Goal: Transaction & Acquisition: Download file/media

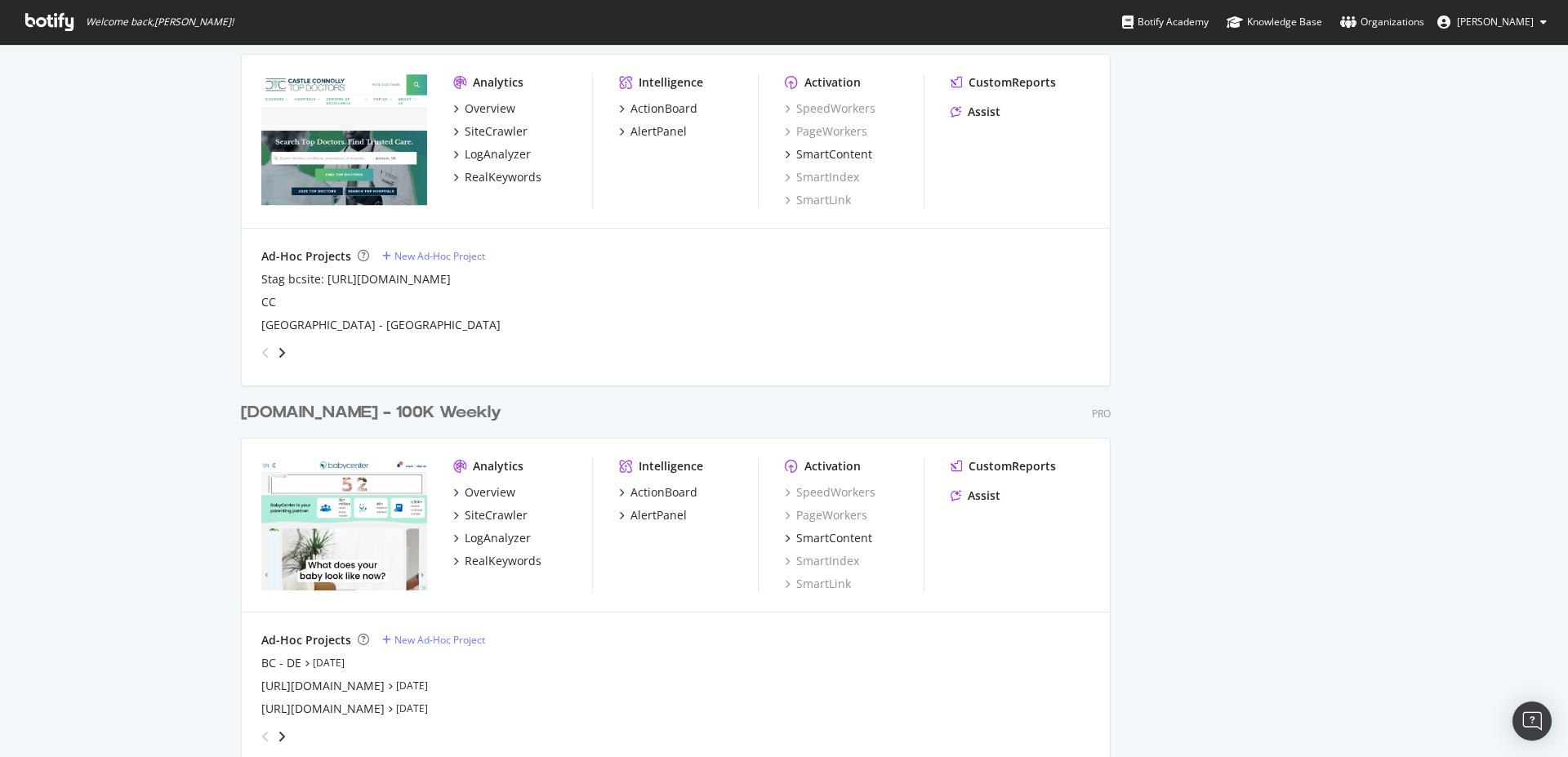
scroll to position [2227, 0]
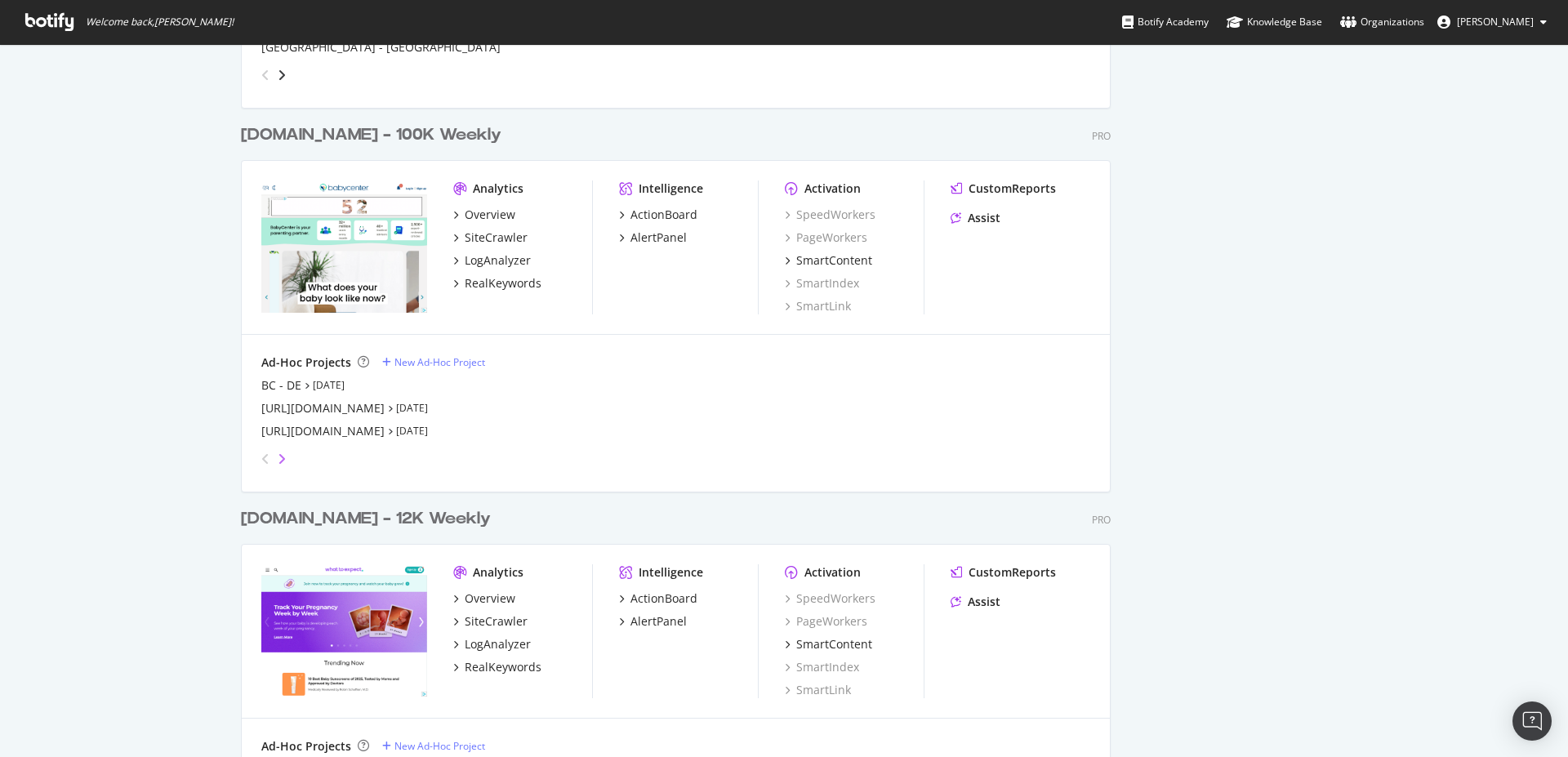
click at [278, 460] on icon "angle-right" at bounding box center [282, 458] width 8 height 13
click at [279, 407] on div "BC [GEOGRAPHIC_DATA]" at bounding box center [327, 409] width 133 height 17
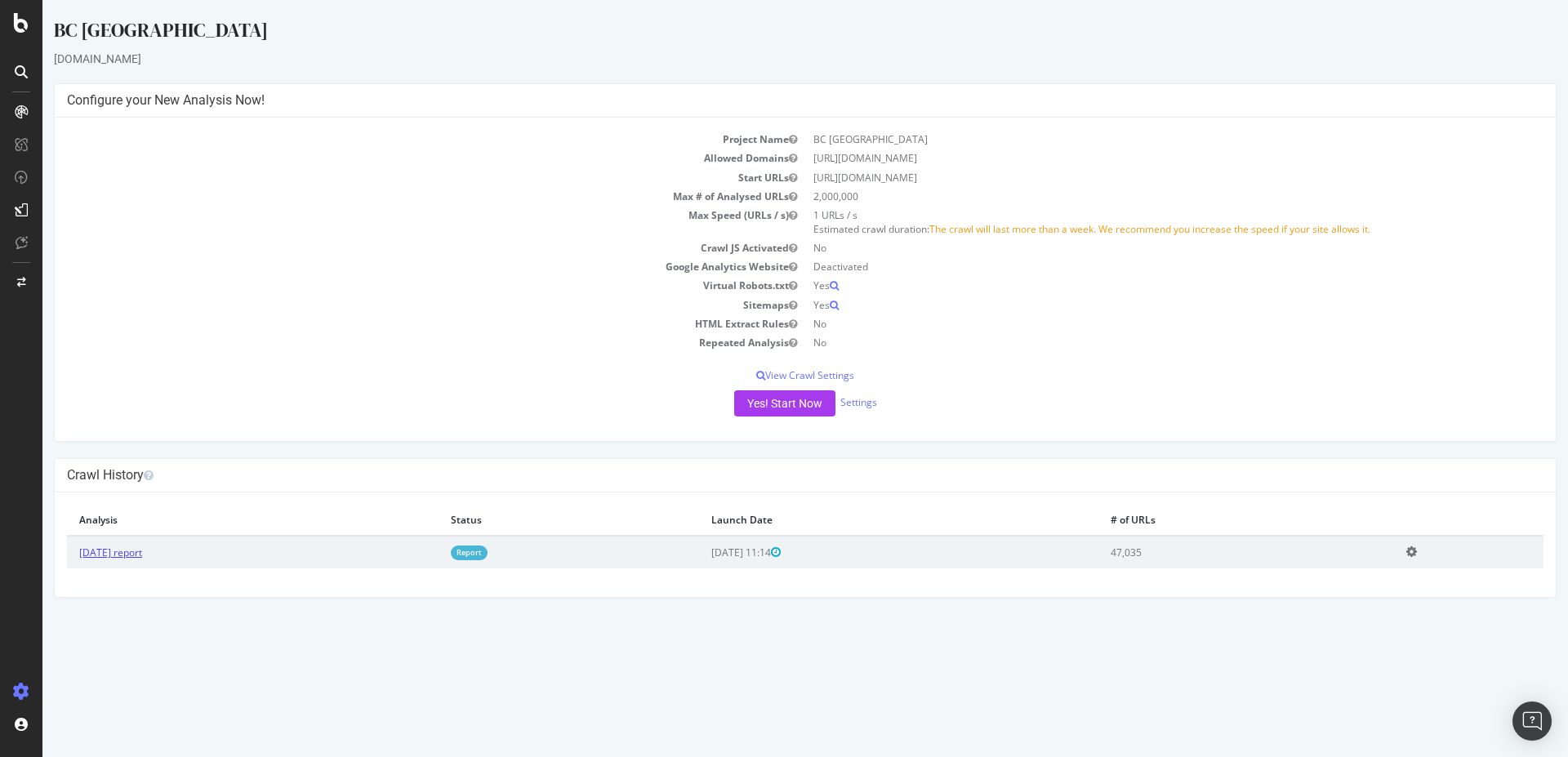
click at [129, 550] on link "[DATE] report" at bounding box center [111, 552] width 63 height 14
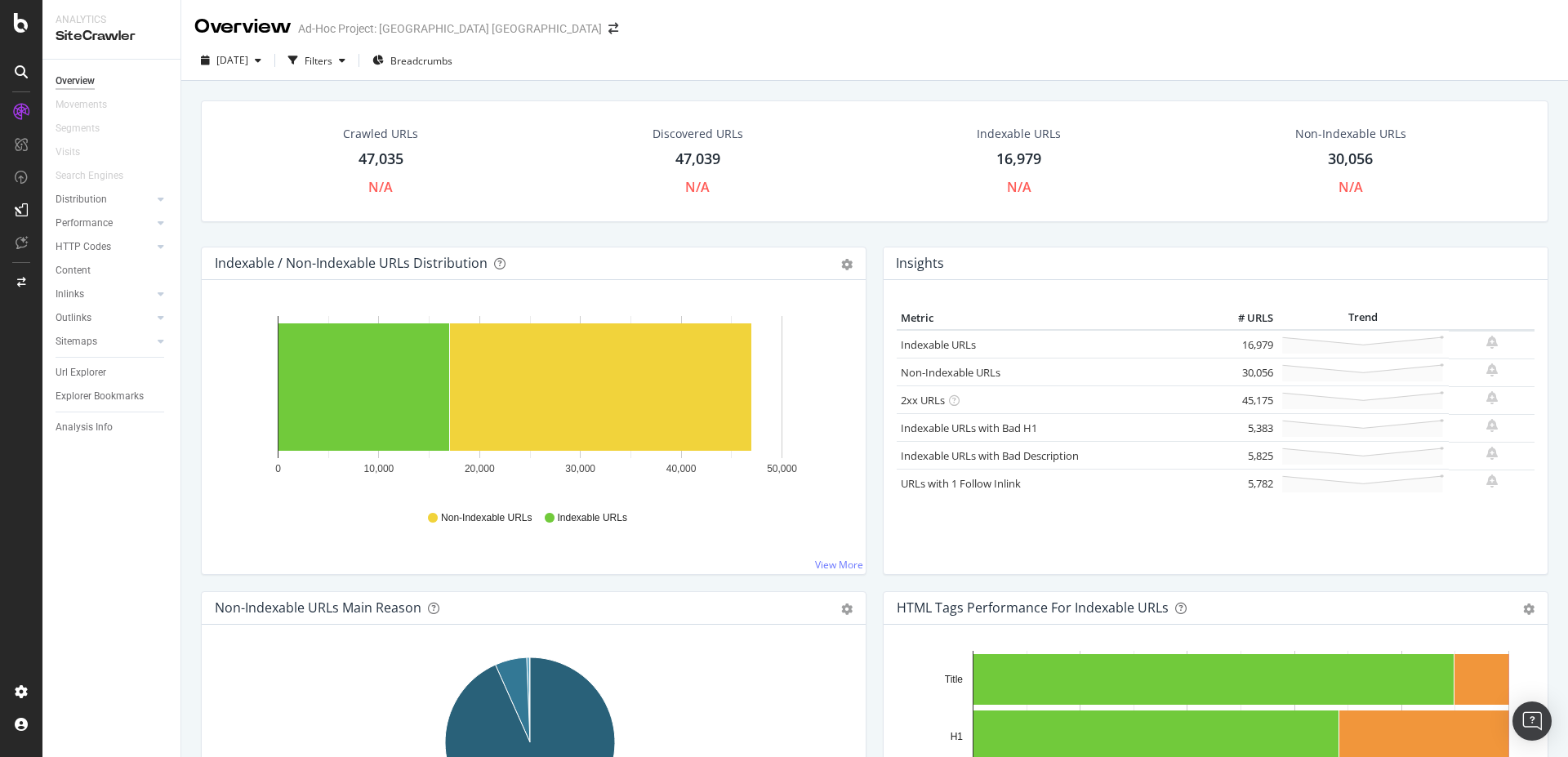
click at [691, 164] on div "47,039" at bounding box center [697, 158] width 45 height 21
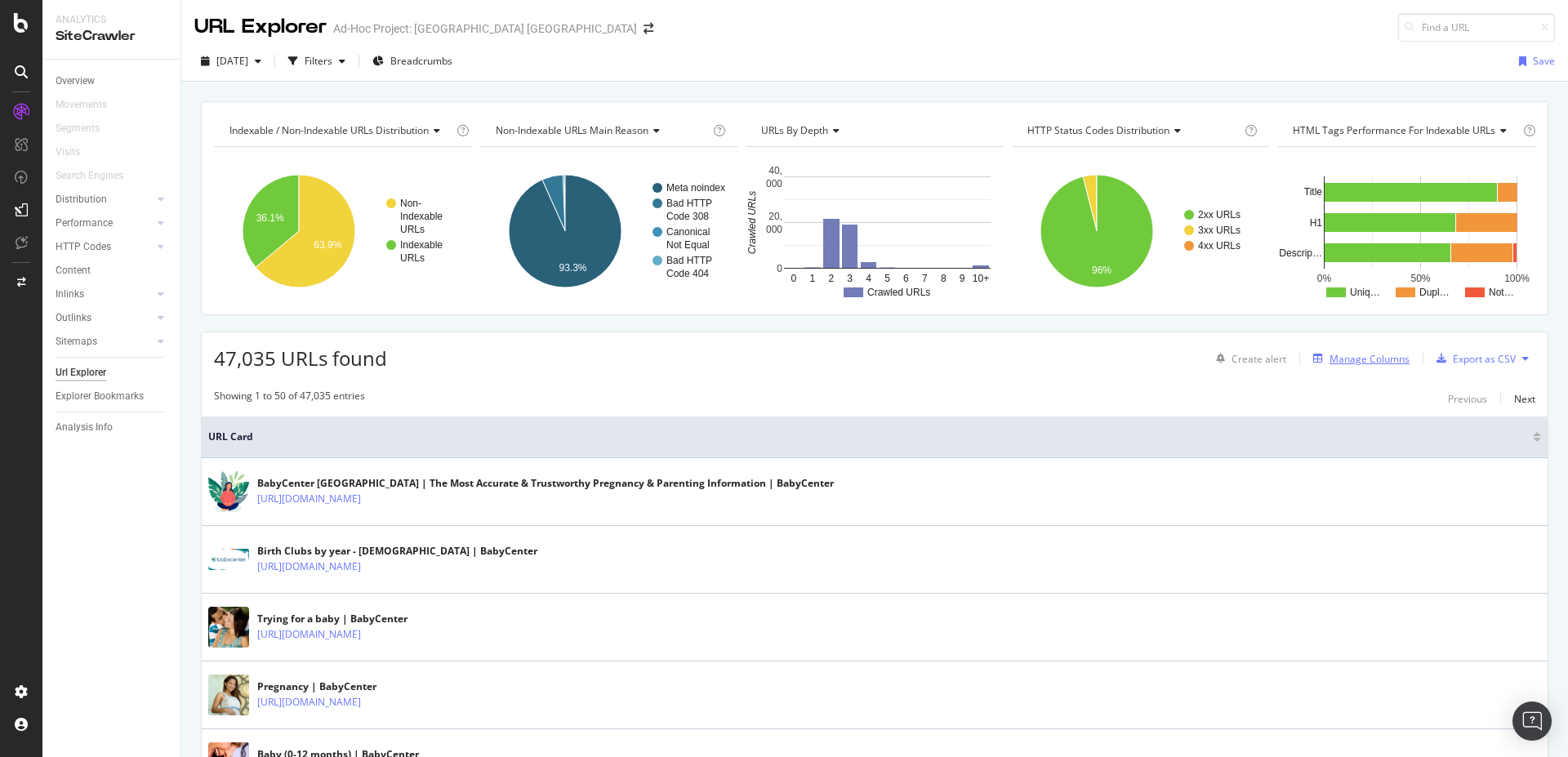
click at [1370, 360] on div "Manage Columns" at bounding box center [1369, 359] width 80 height 14
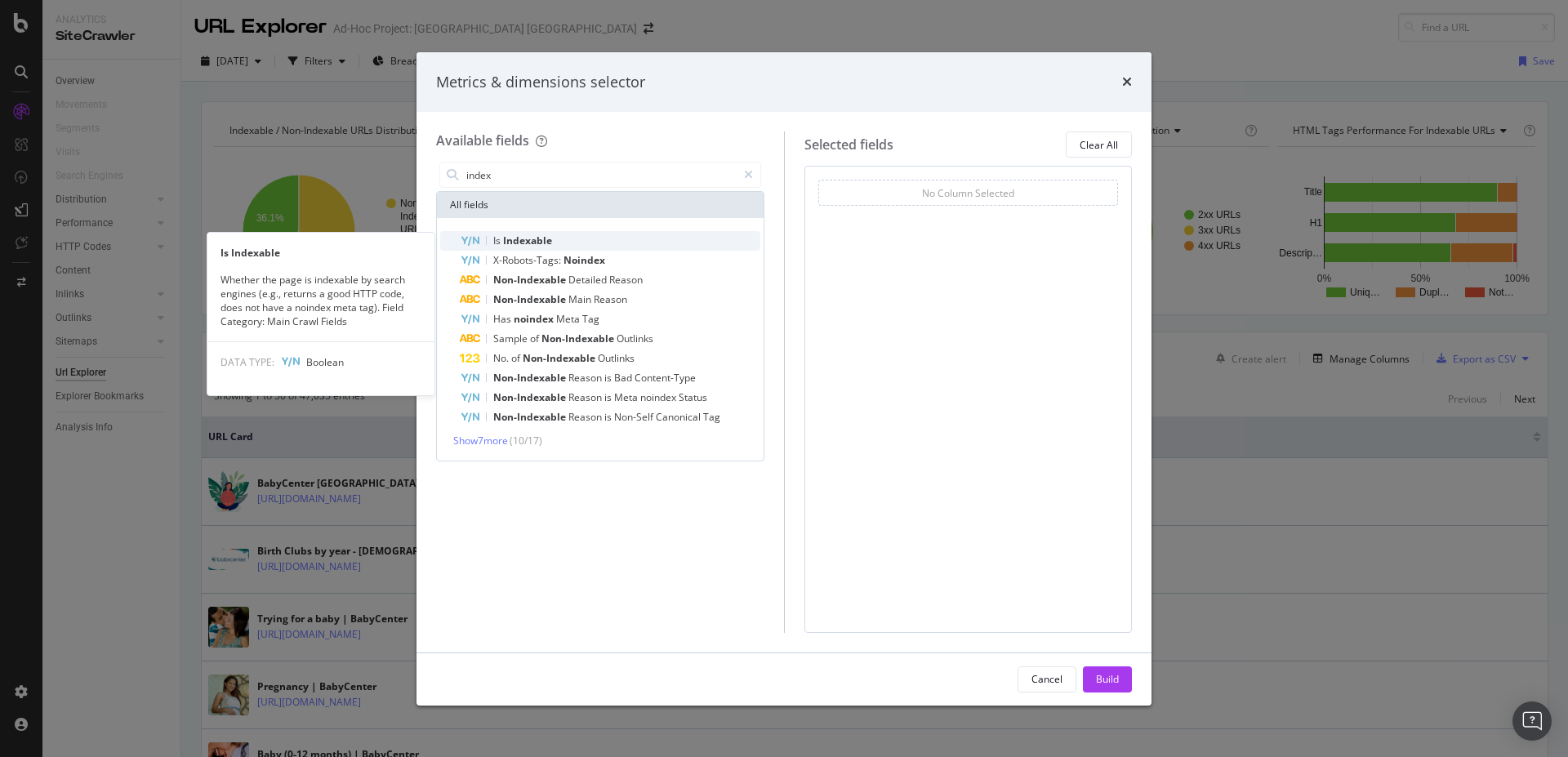
type input "index"
click at [507, 243] on span "Indexable" at bounding box center [528, 240] width 49 height 14
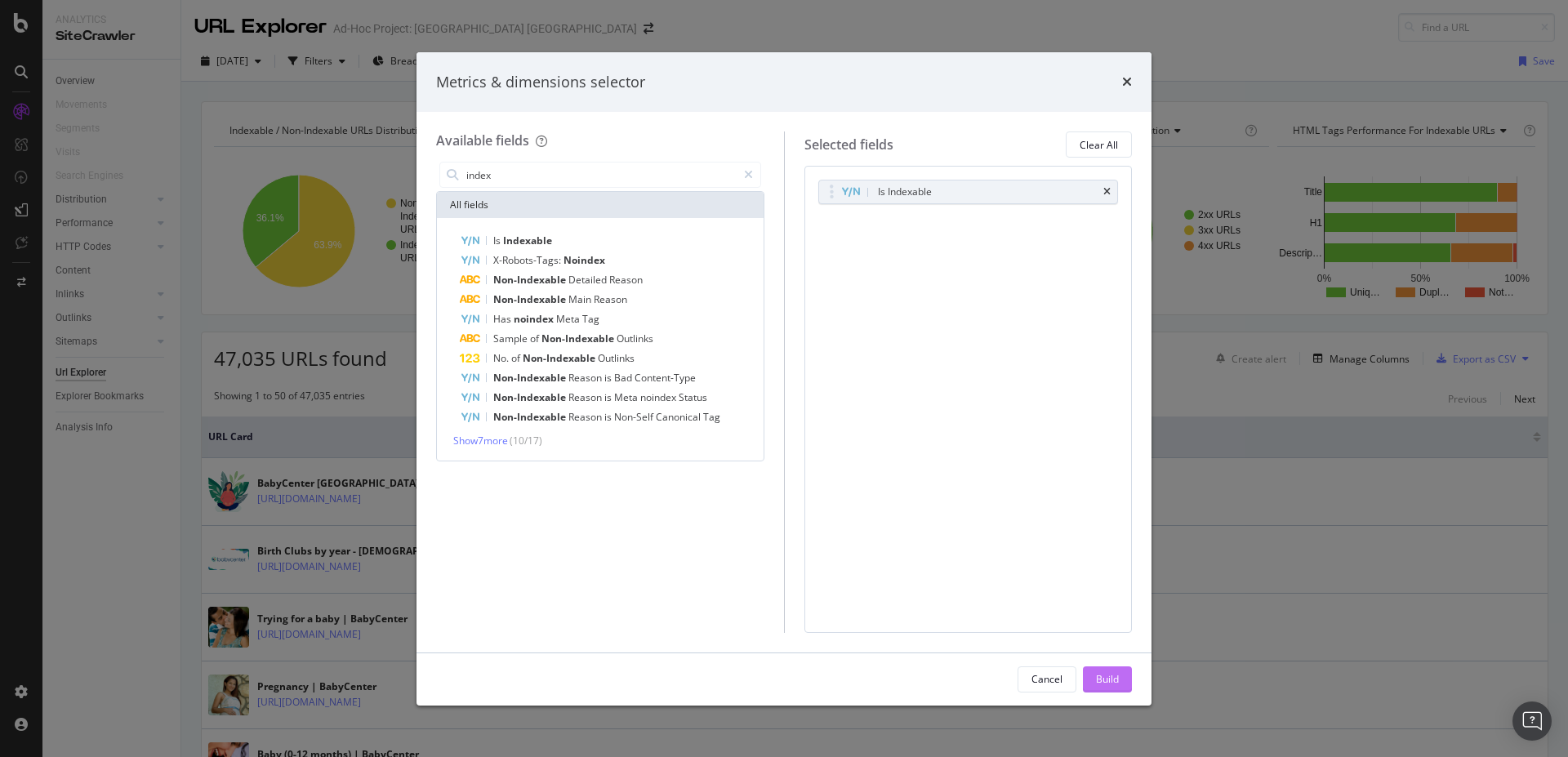
click at [1113, 684] on div "Build" at bounding box center [1107, 679] width 23 height 14
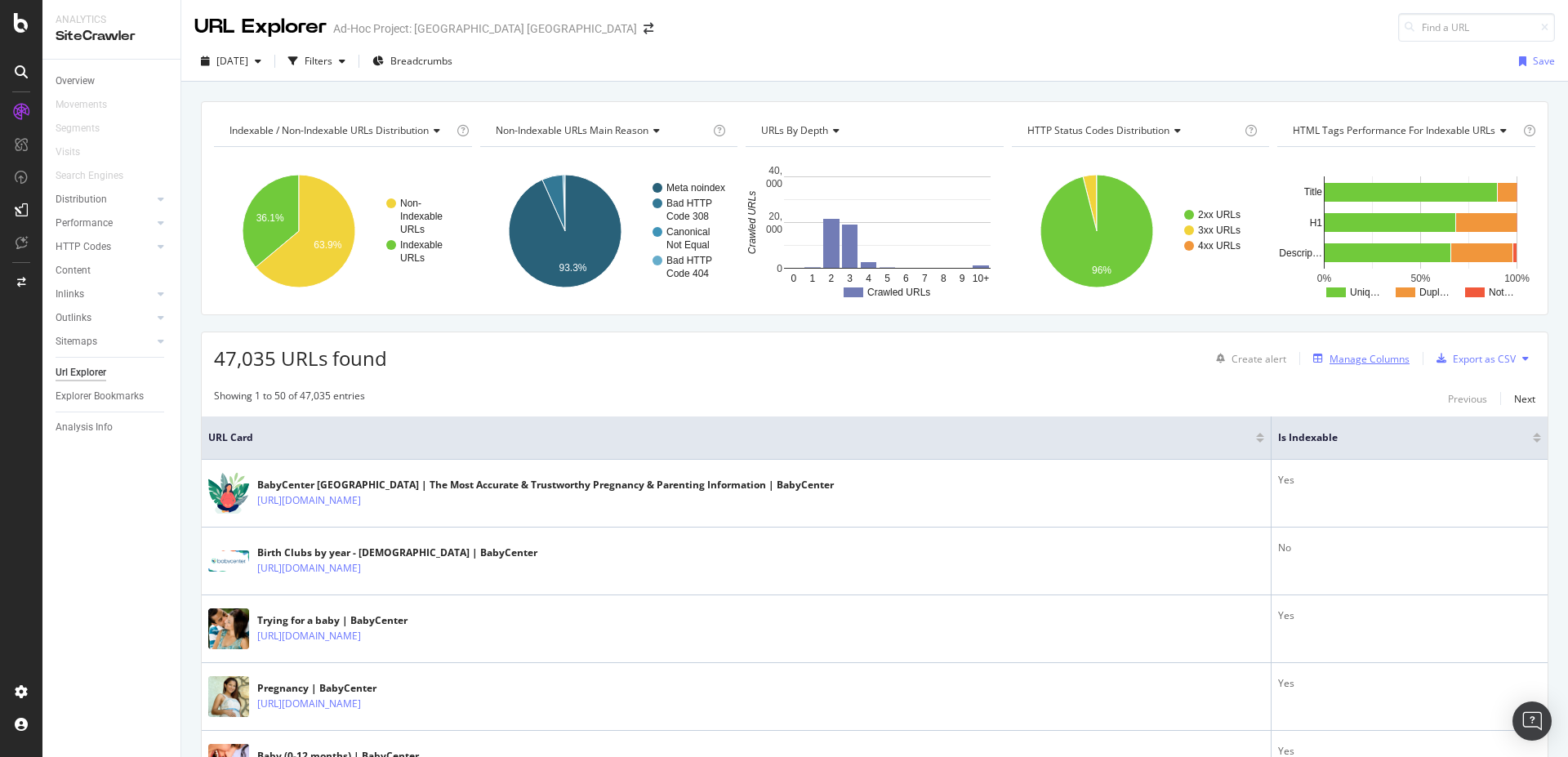
click at [1349, 360] on div "Manage Columns" at bounding box center [1369, 359] width 80 height 14
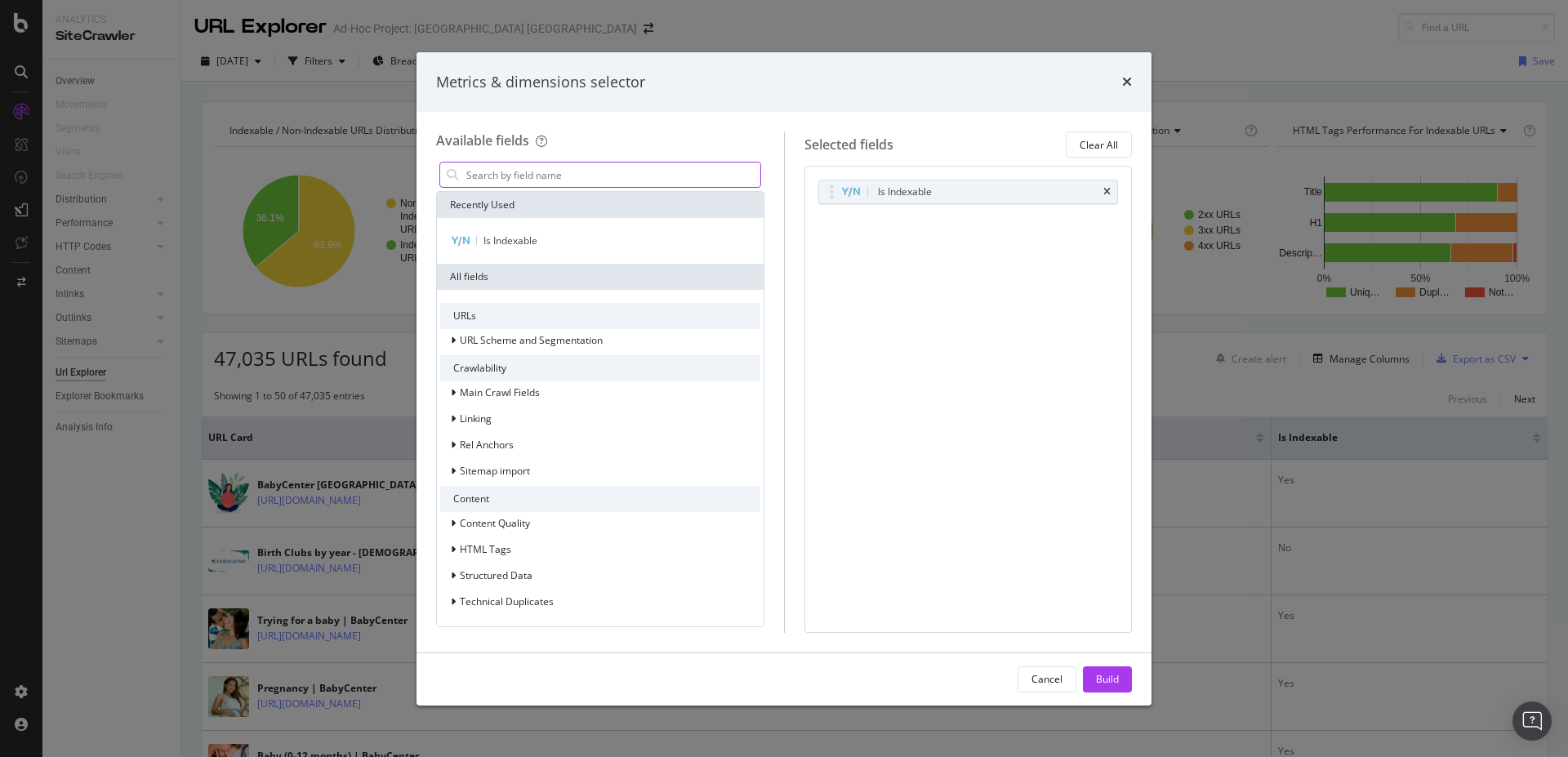
click at [511, 175] on input "modal" at bounding box center [612, 174] width 296 height 25
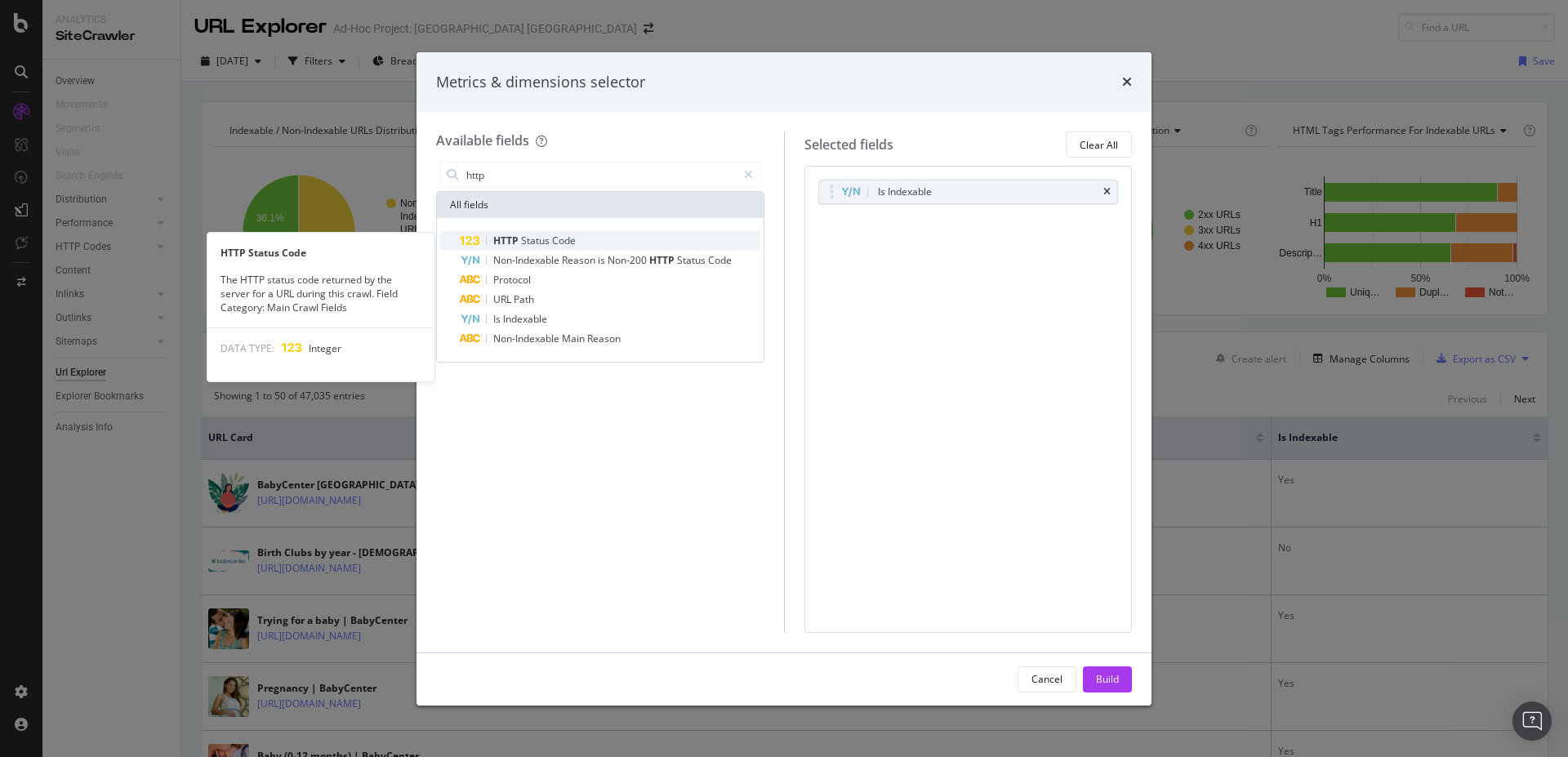
type input "http"
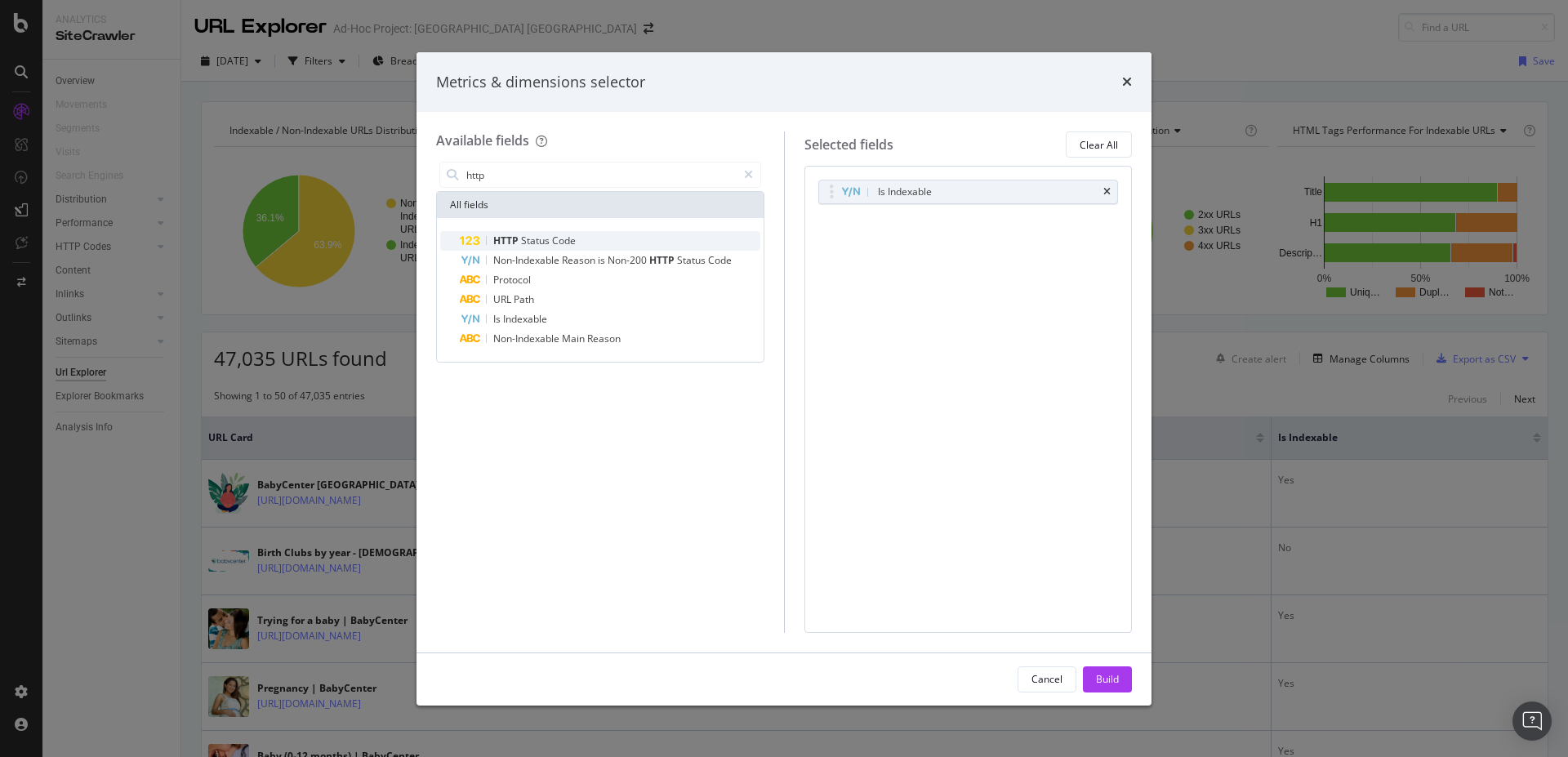
click at [537, 237] on span "Status" at bounding box center [536, 240] width 31 height 14
click at [1099, 680] on div "Build" at bounding box center [1107, 679] width 23 height 14
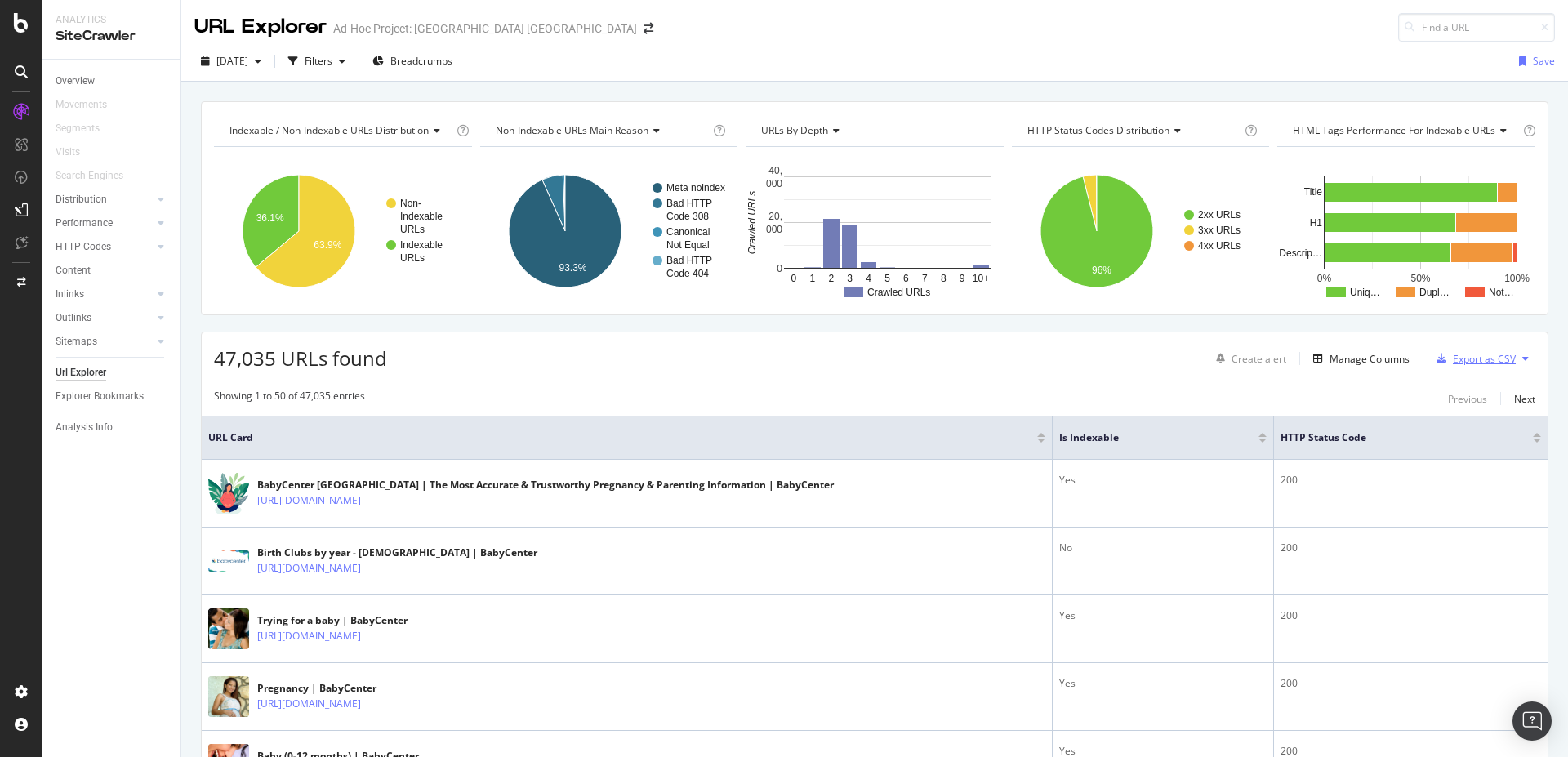
click at [1463, 365] on div "Export as CSV" at bounding box center [1485, 359] width 63 height 14
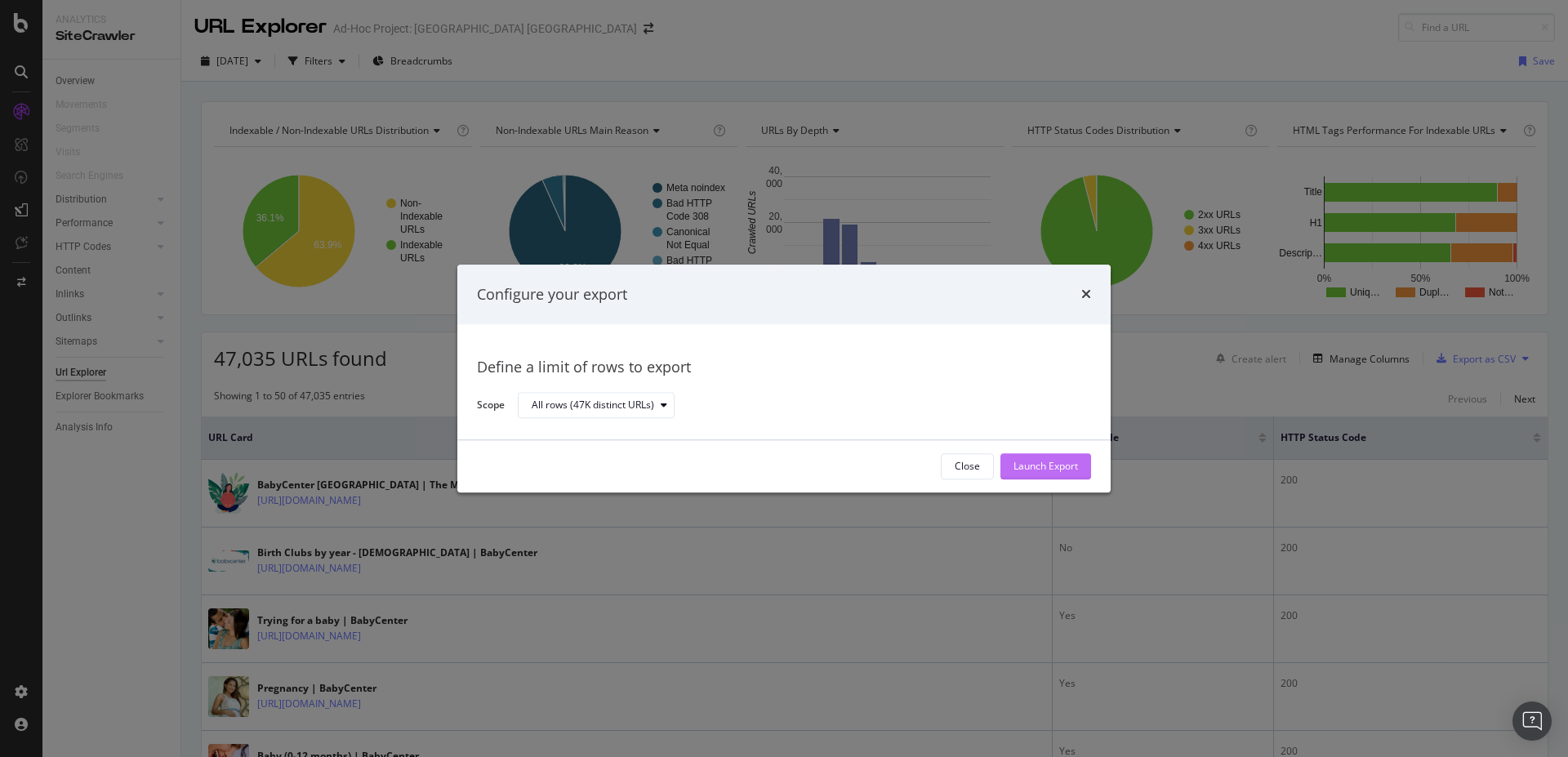
click at [1042, 461] on div "Launch Export" at bounding box center [1046, 467] width 64 height 14
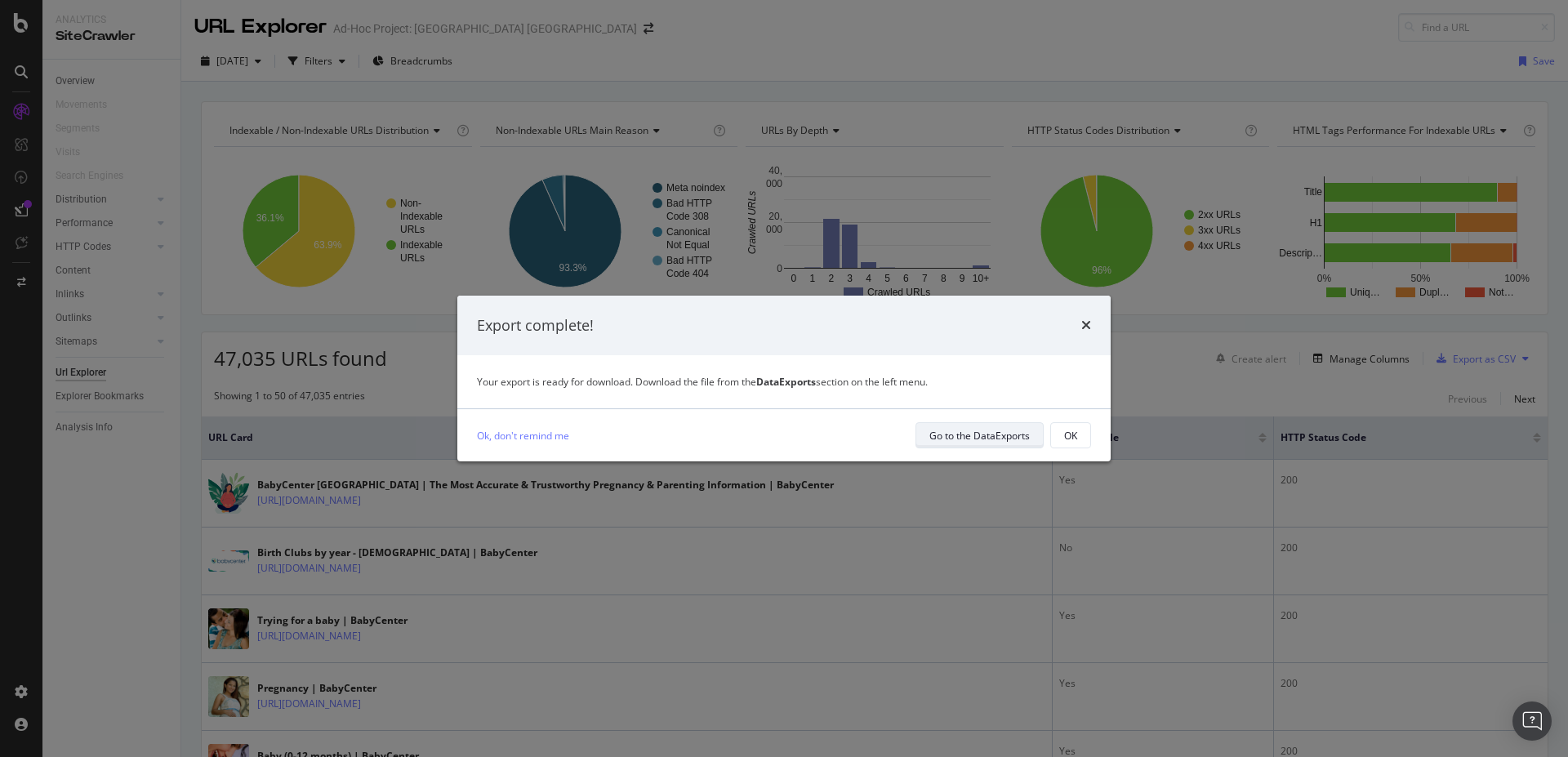
drag, startPoint x: 965, startPoint y: 423, endPoint x: 949, endPoint y: 425, distance: 16.1
click at [955, 423] on div "Ok, don't remind me Go to the DataExports OK" at bounding box center [784, 435] width 653 height 52
click at [949, 426] on div "Go to the DataExports" at bounding box center [980, 434] width 101 height 23
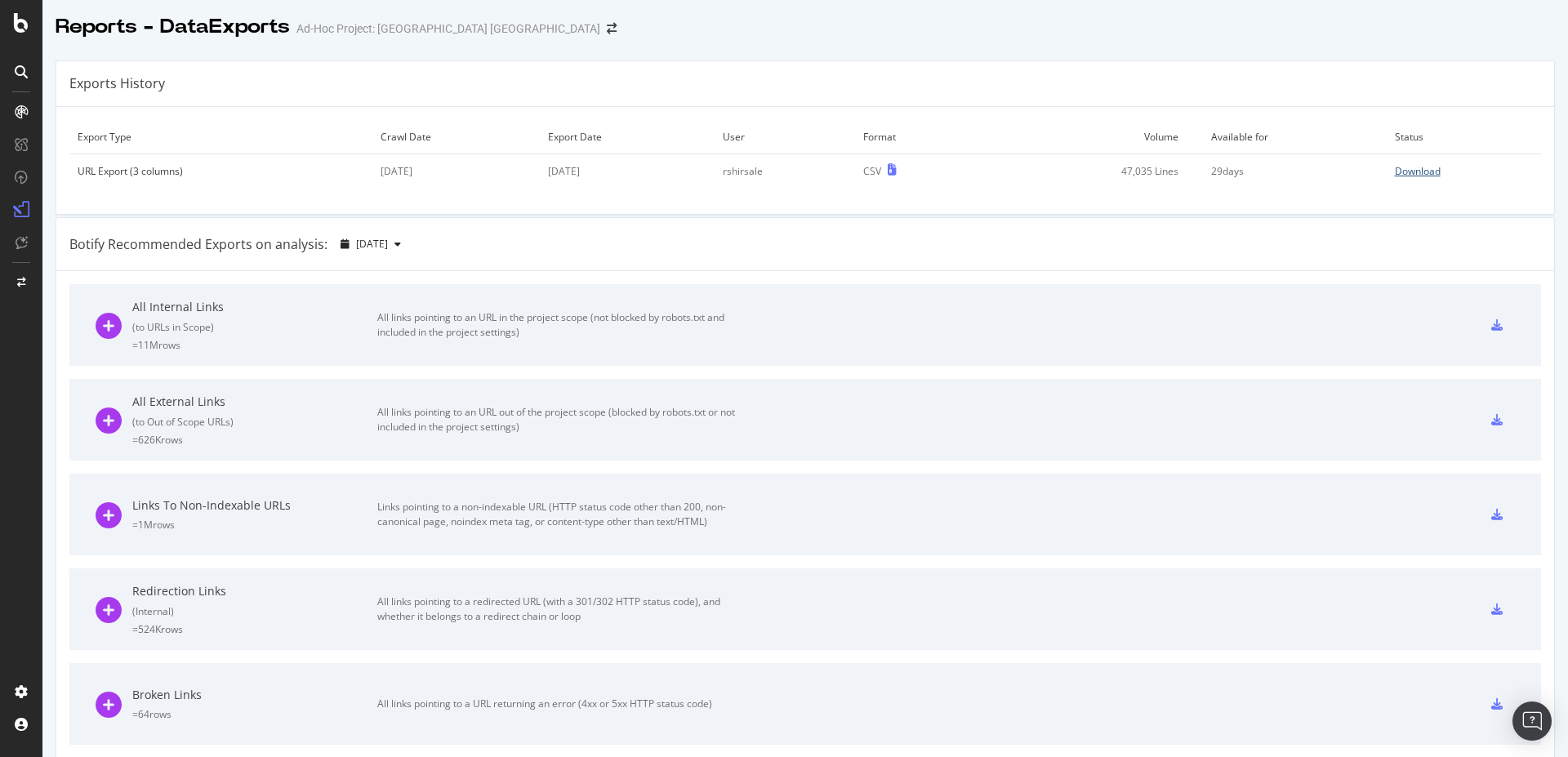
click at [1395, 168] on div "Download" at bounding box center [1418, 171] width 46 height 14
